Goal: Information Seeking & Learning: Learn about a topic

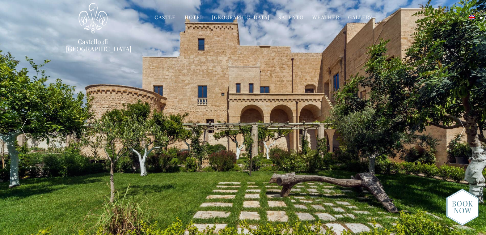
scroll to position [36, 0]
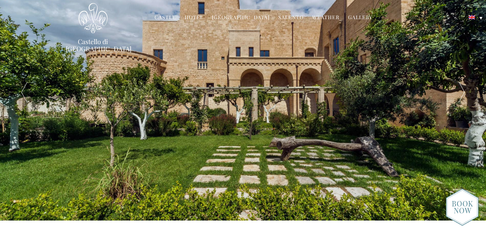
click at [194, 18] on link "Hotel" at bounding box center [193, 18] width 19 height 8
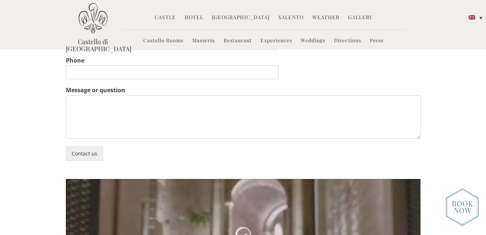
scroll to position [1551, 0]
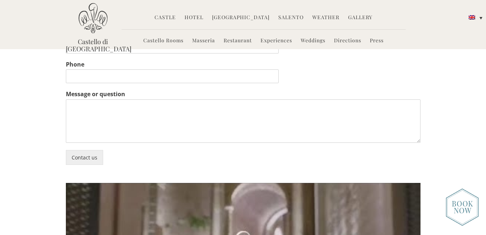
click at [354, 15] on link "Gallery" at bounding box center [360, 18] width 24 height 8
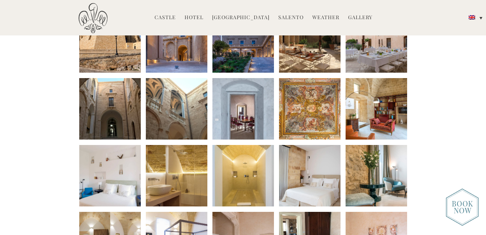
scroll to position [181, 0]
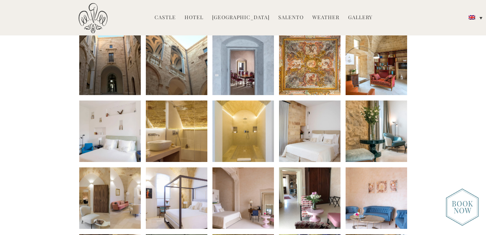
click at [249, 73] on li at bounding box center [242, 64] width 61 height 61
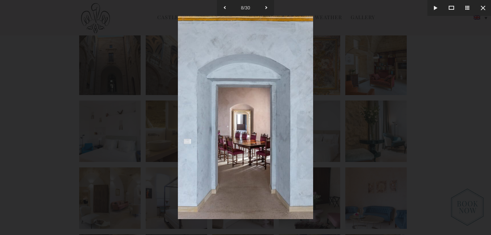
click at [261, 135] on img at bounding box center [245, 117] width 135 height 203
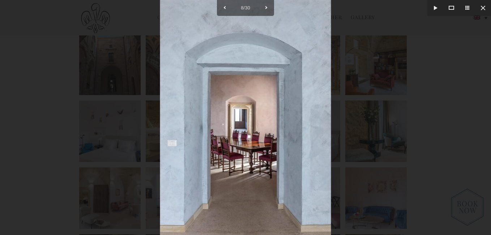
click at [261, 135] on img at bounding box center [245, 113] width 171 height 256
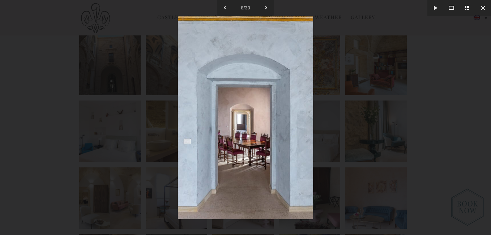
click at [412, 145] on div at bounding box center [245, 117] width 491 height 235
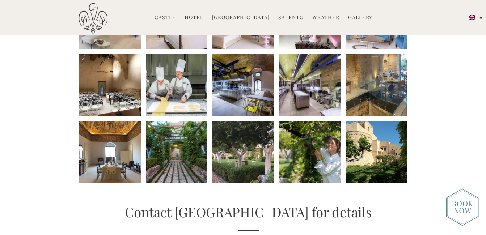
scroll to position [362, 0]
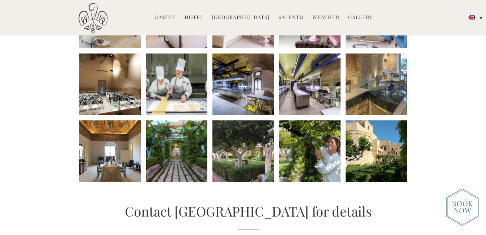
click at [122, 82] on li at bounding box center [109, 84] width 61 height 61
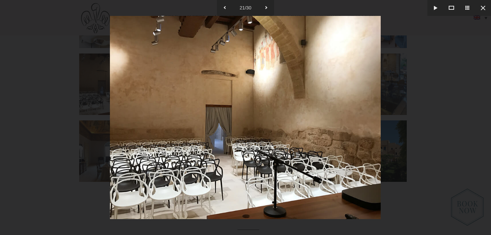
click at [457, 103] on div at bounding box center [245, 117] width 491 height 235
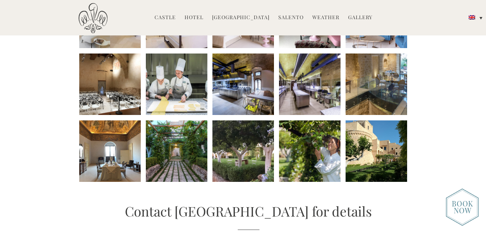
click at [169, 148] on li at bounding box center [176, 150] width 61 height 61
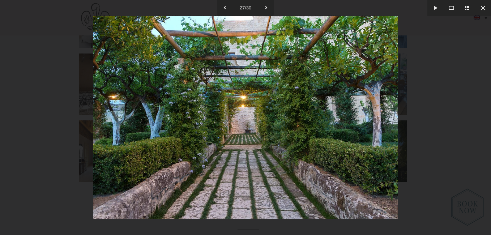
click at [44, 101] on div at bounding box center [245, 117] width 491 height 235
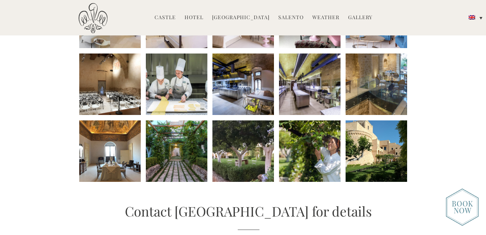
click at [378, 88] on li at bounding box center [375, 84] width 61 height 61
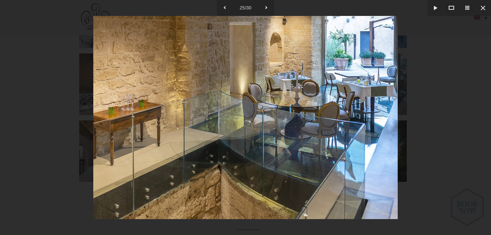
drag, startPoint x: 423, startPoint y: 111, endPoint x: 408, endPoint y: 114, distance: 15.4
click at [423, 111] on div at bounding box center [245, 117] width 491 height 235
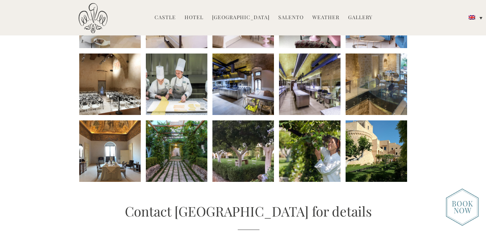
click at [317, 149] on li at bounding box center [309, 150] width 61 height 61
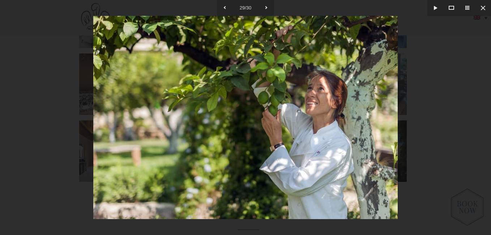
click at [439, 115] on div at bounding box center [245, 117] width 491 height 235
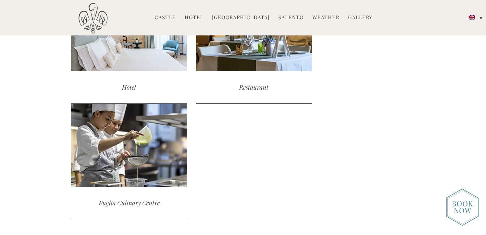
scroll to position [796, 0]
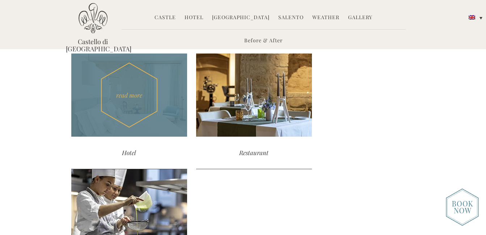
click at [164, 136] on div "read more" at bounding box center [129, 95] width 116 height 83
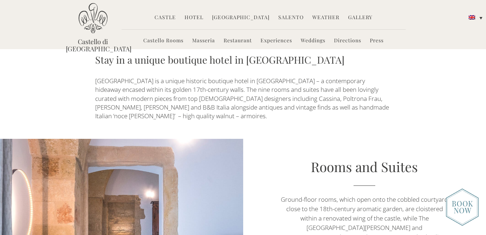
scroll to position [326, 0]
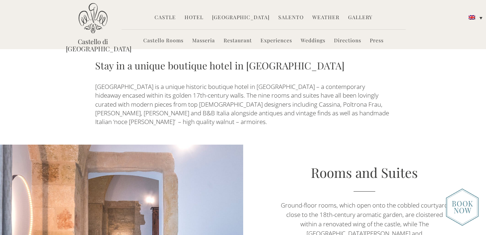
click at [199, 41] on link "Masseria" at bounding box center [203, 41] width 23 height 8
